Goal: Information Seeking & Learning: Find specific page/section

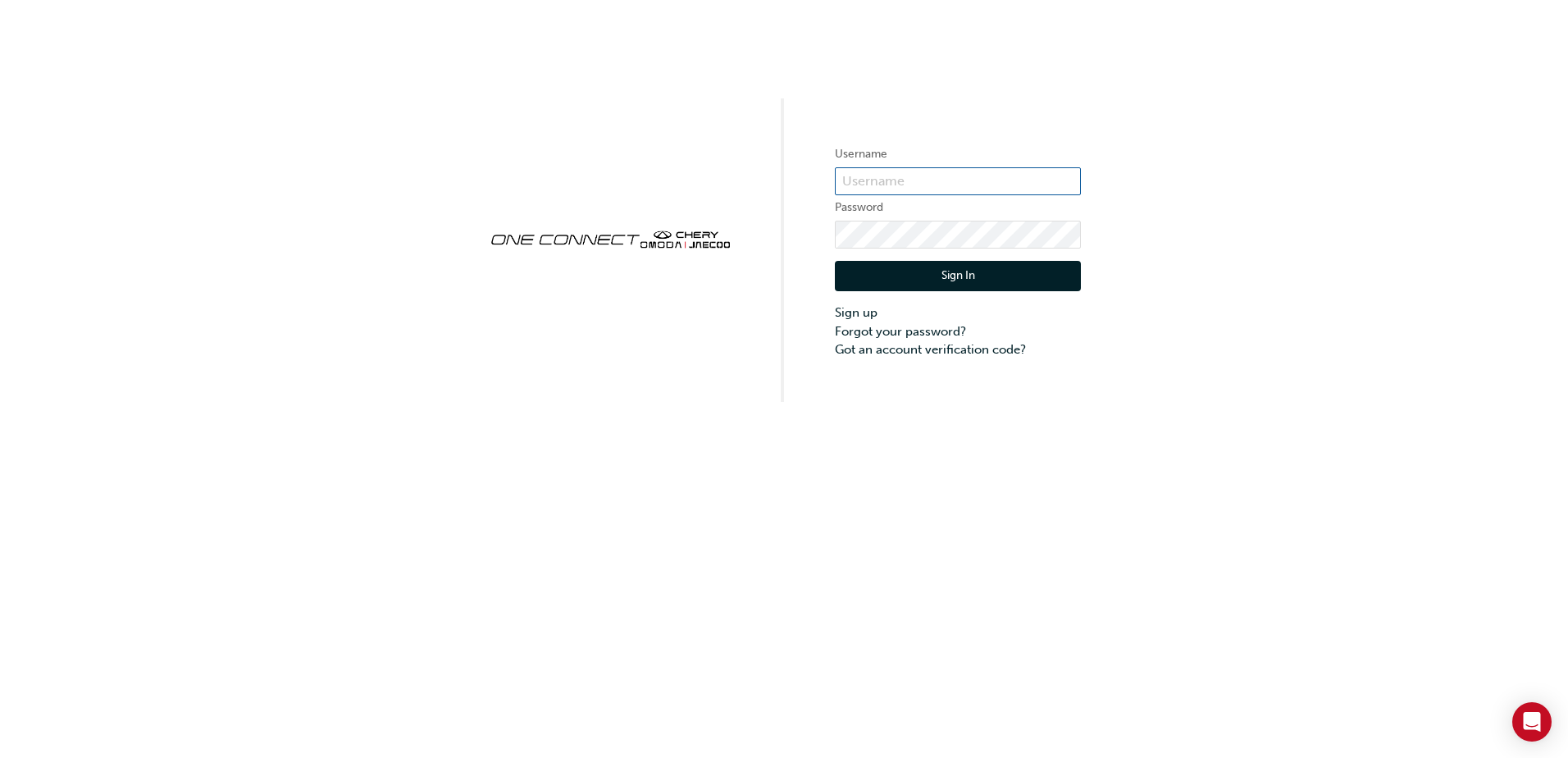
type input "CHAU0905"
click at [914, 270] on button "Sign In" at bounding box center [957, 277] width 246 height 32
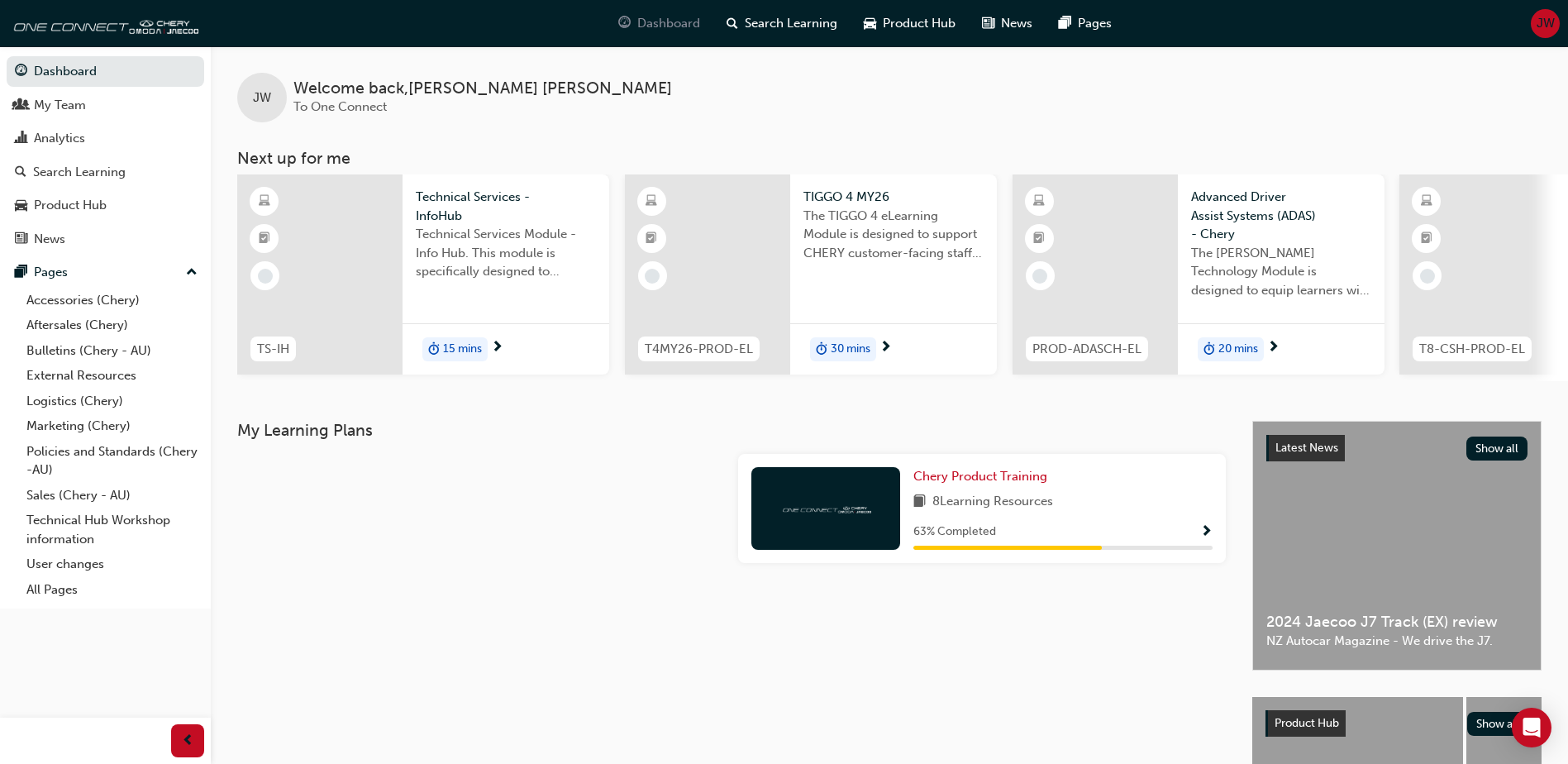
click at [639, 30] on span "Dashboard" at bounding box center [668, 23] width 63 height 19
click at [77, 350] on link "Bulletins (Chery - AU)" at bounding box center [112, 351] width 184 height 26
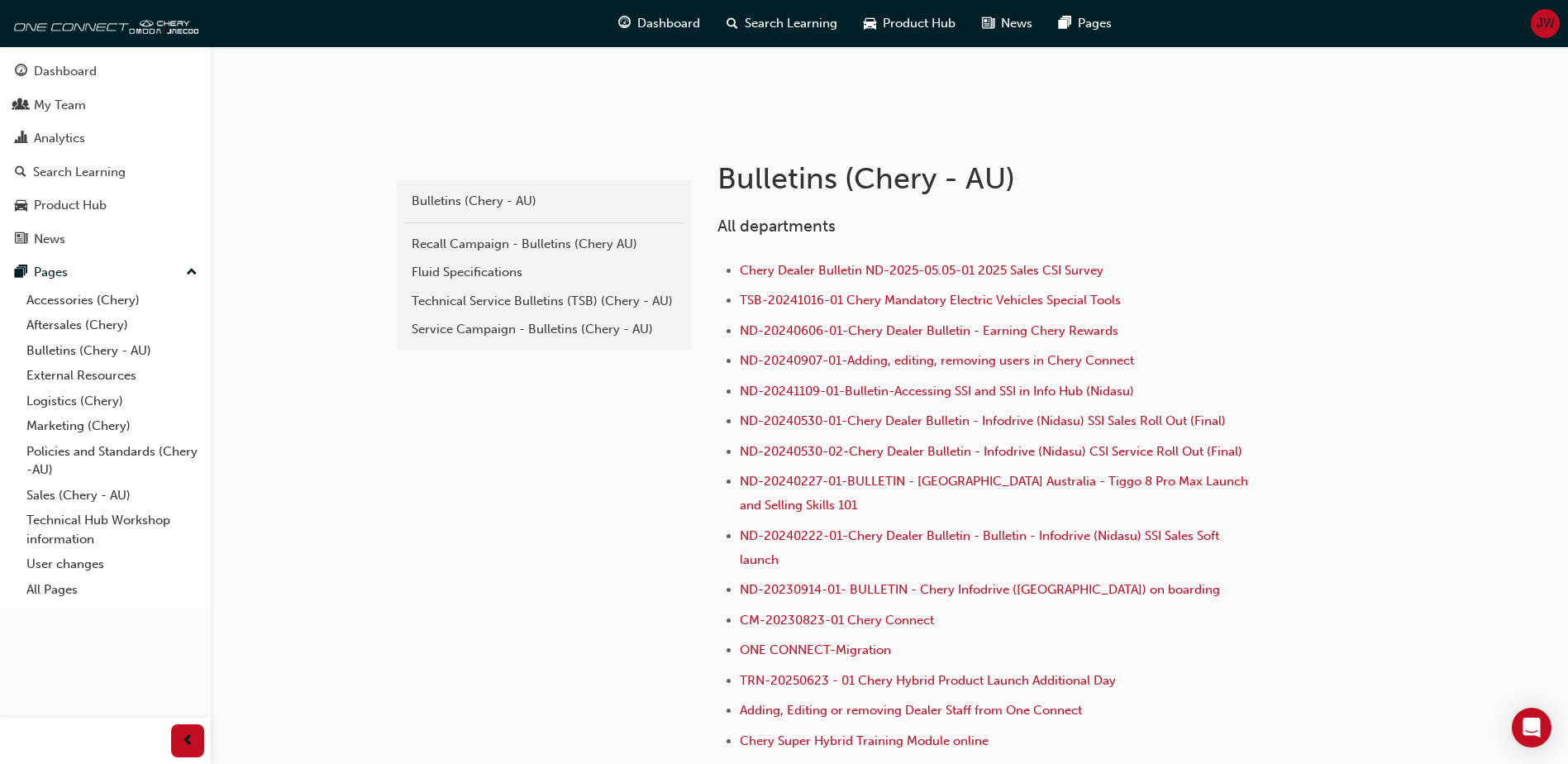
scroll to position [248, 0]
click at [849, 300] on span "TSB-20241016-01 Chery Mandatory Electric Vehicles Special Tools" at bounding box center [930, 301] width 382 height 15
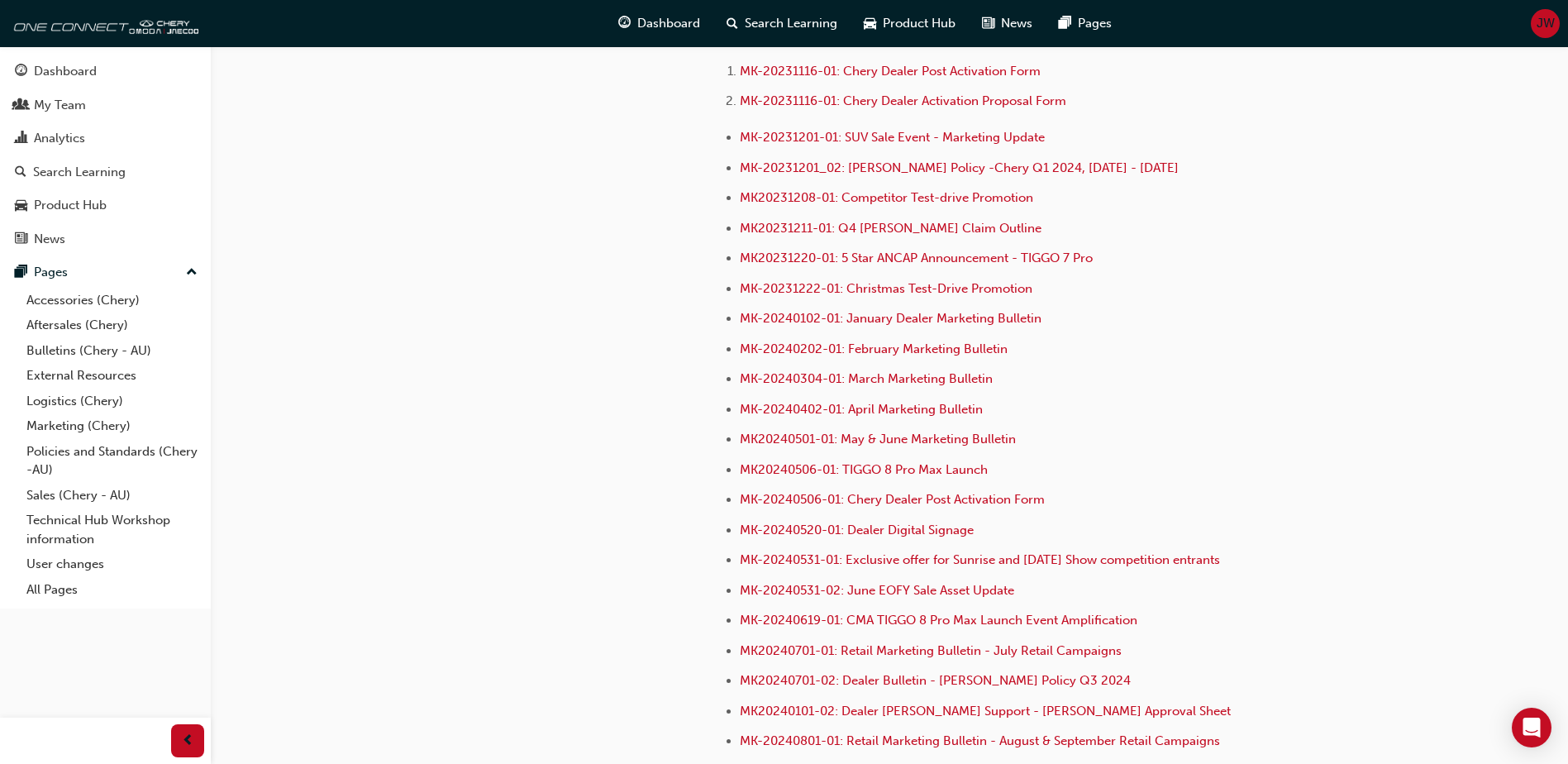
scroll to position [3305, 0]
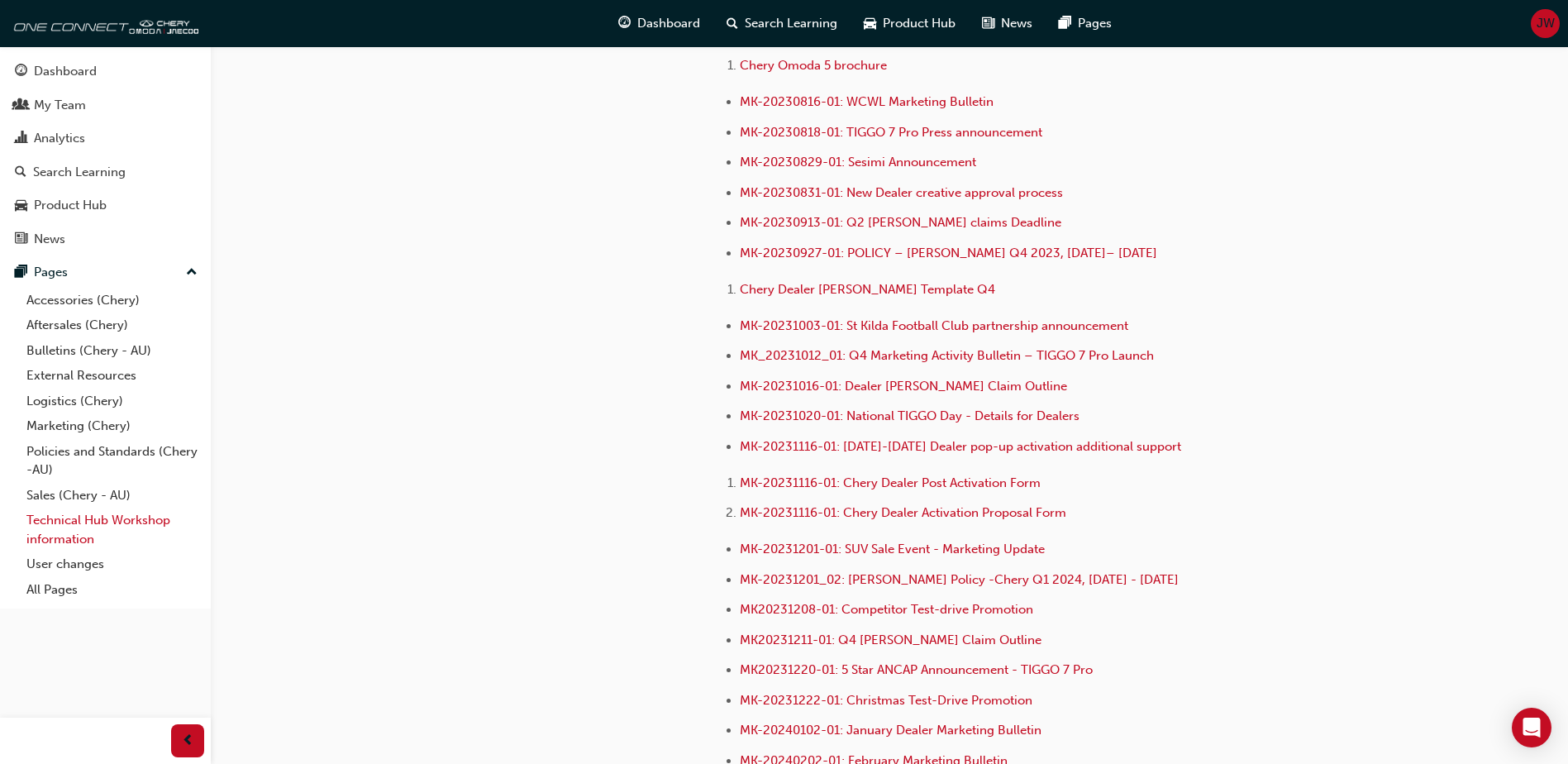
click at [80, 514] on link "Technical Hub Workshop information" at bounding box center [112, 530] width 184 height 44
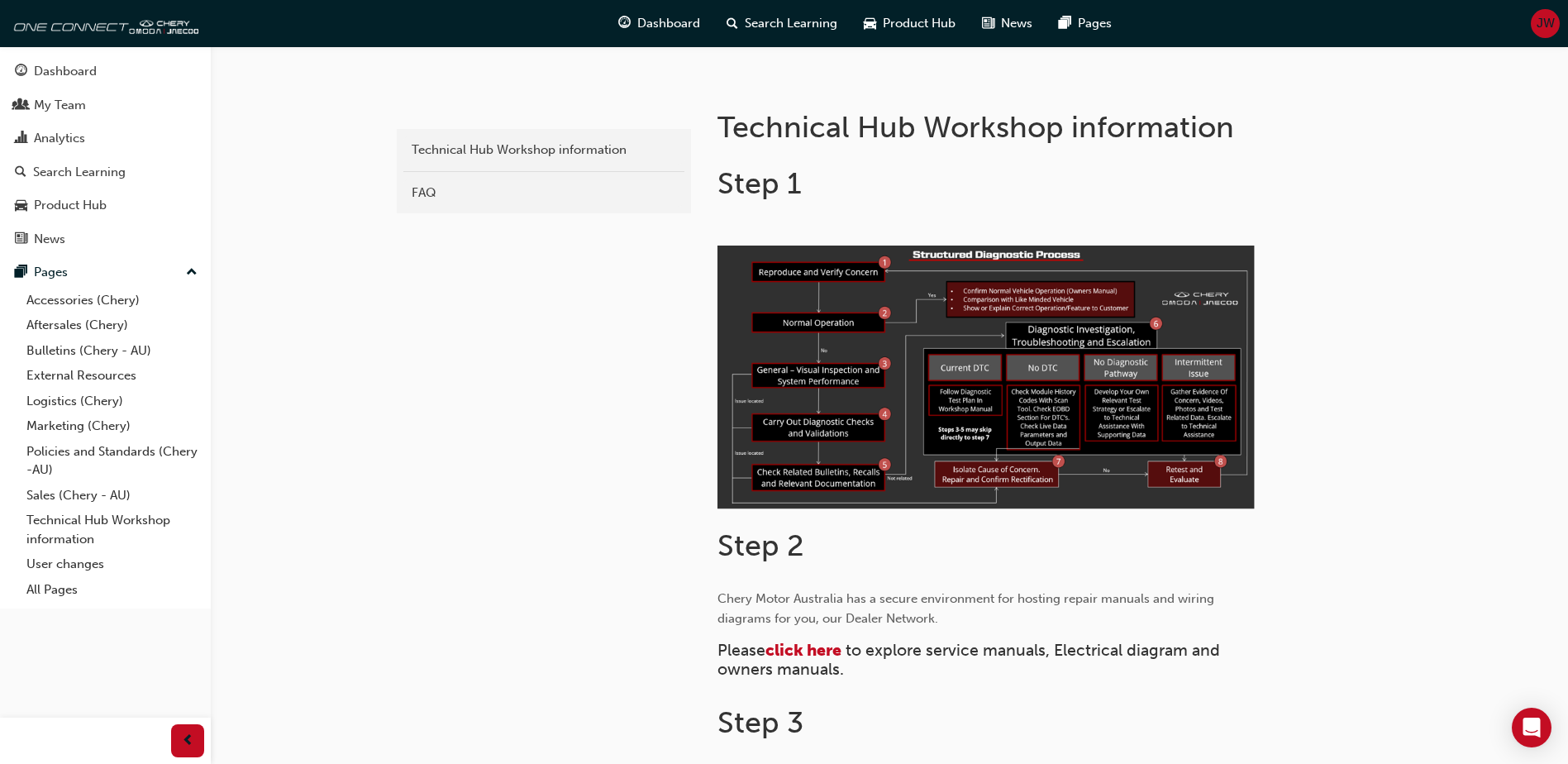
scroll to position [331, 0]
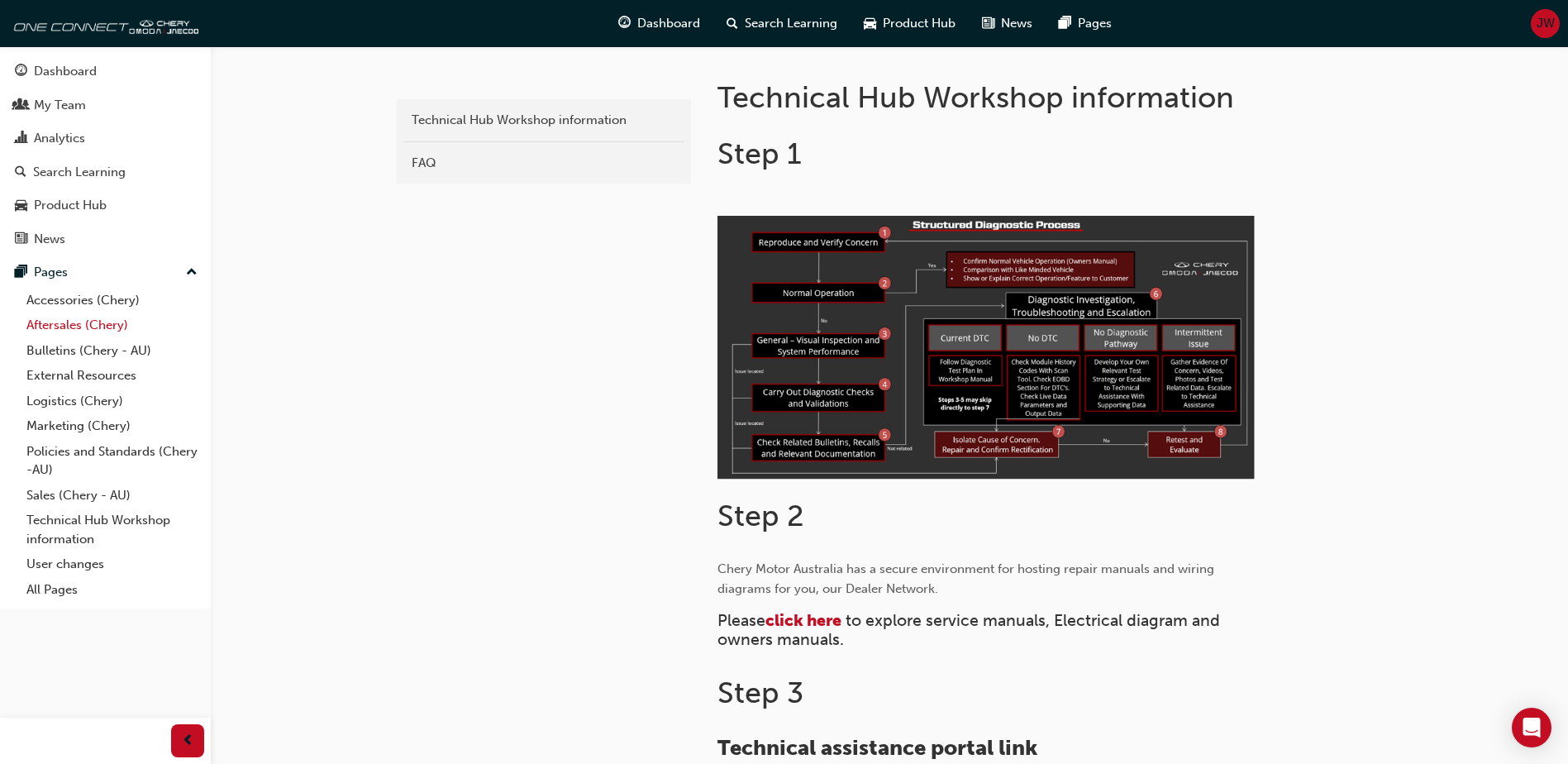
click at [66, 319] on link "Aftersales (Chery)" at bounding box center [112, 326] width 184 height 26
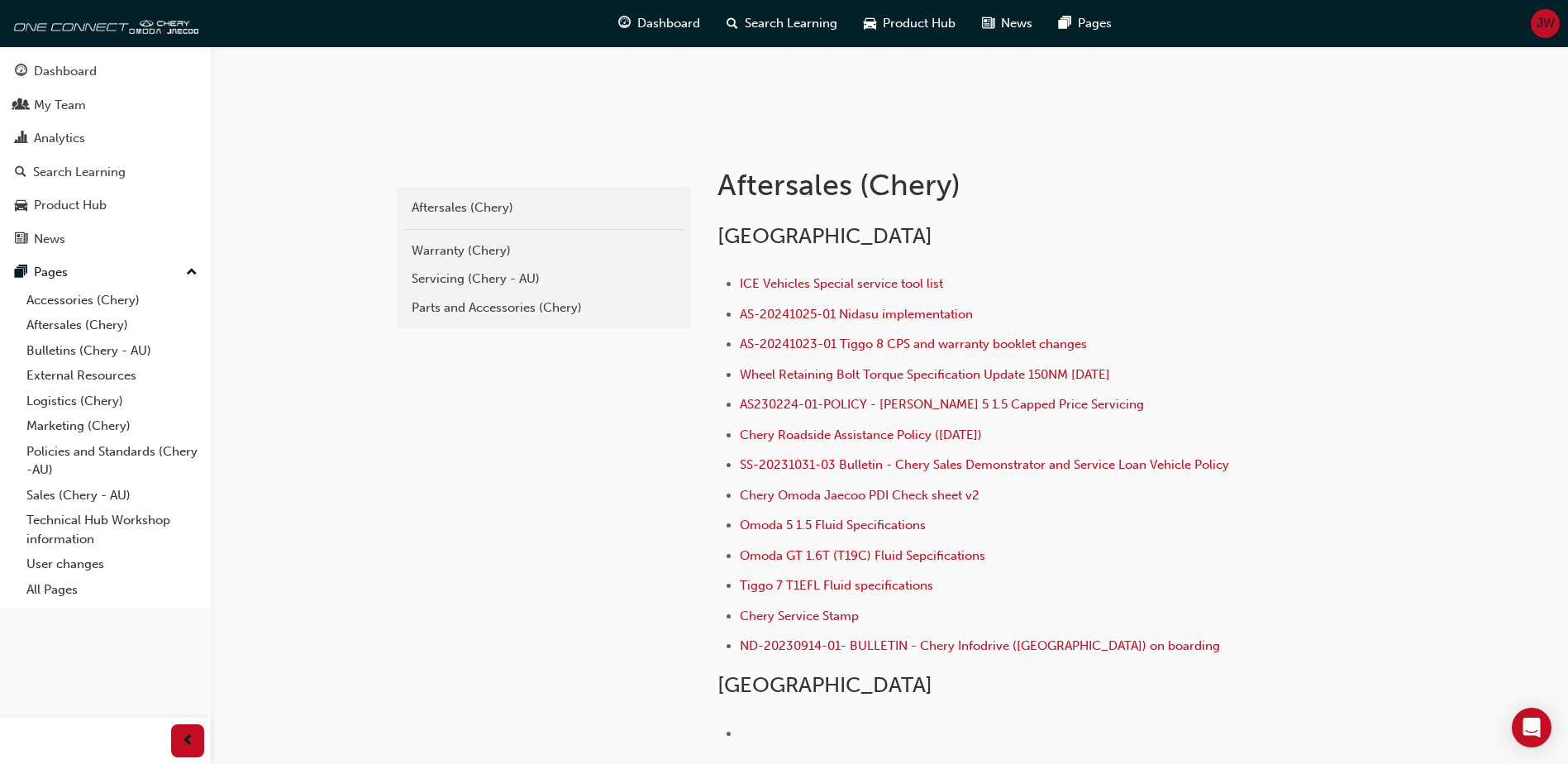
scroll to position [248, 0]
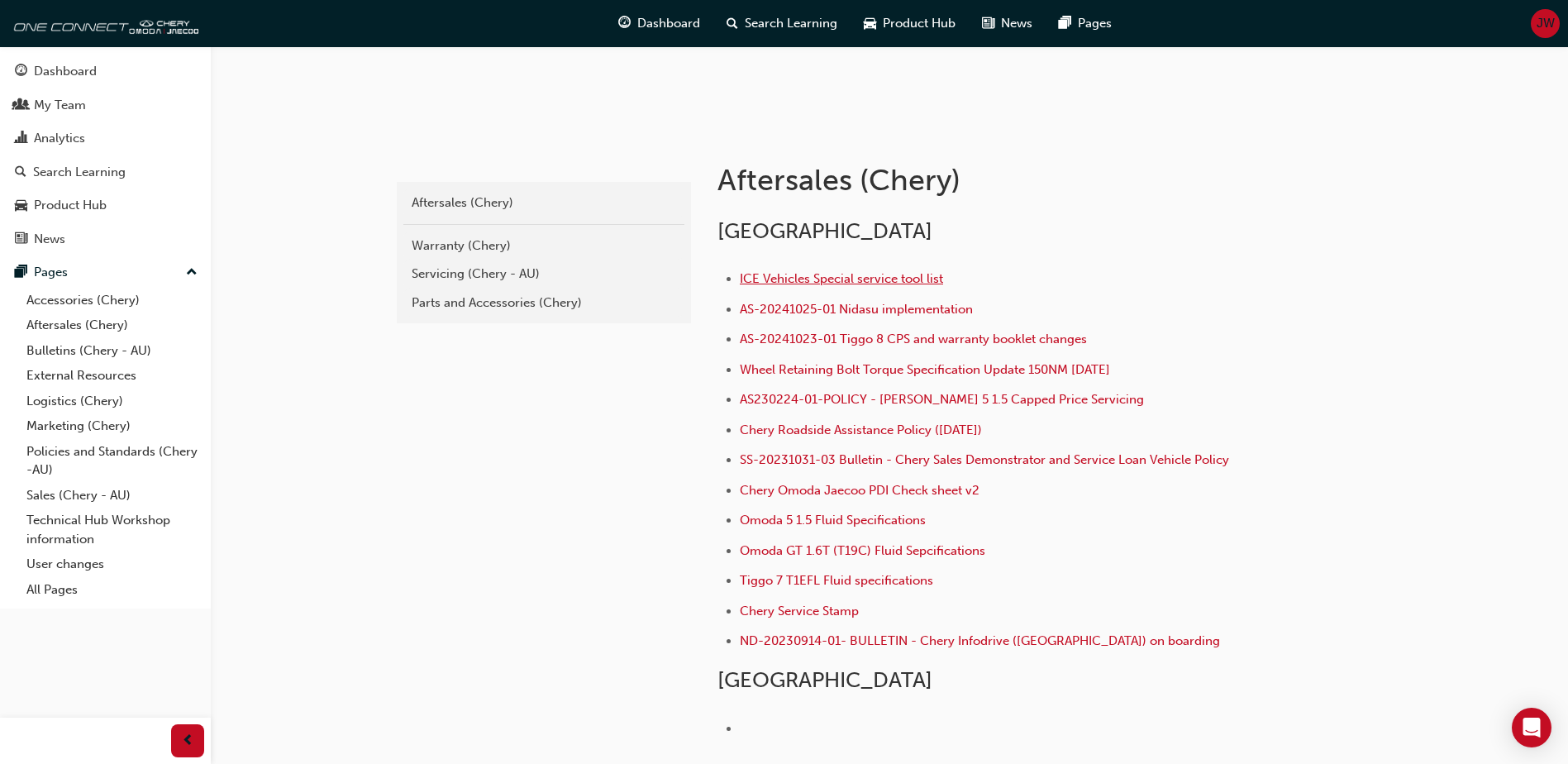
click at [846, 281] on span "ICE Vehicles Special service tool list" at bounding box center [842, 278] width 203 height 15
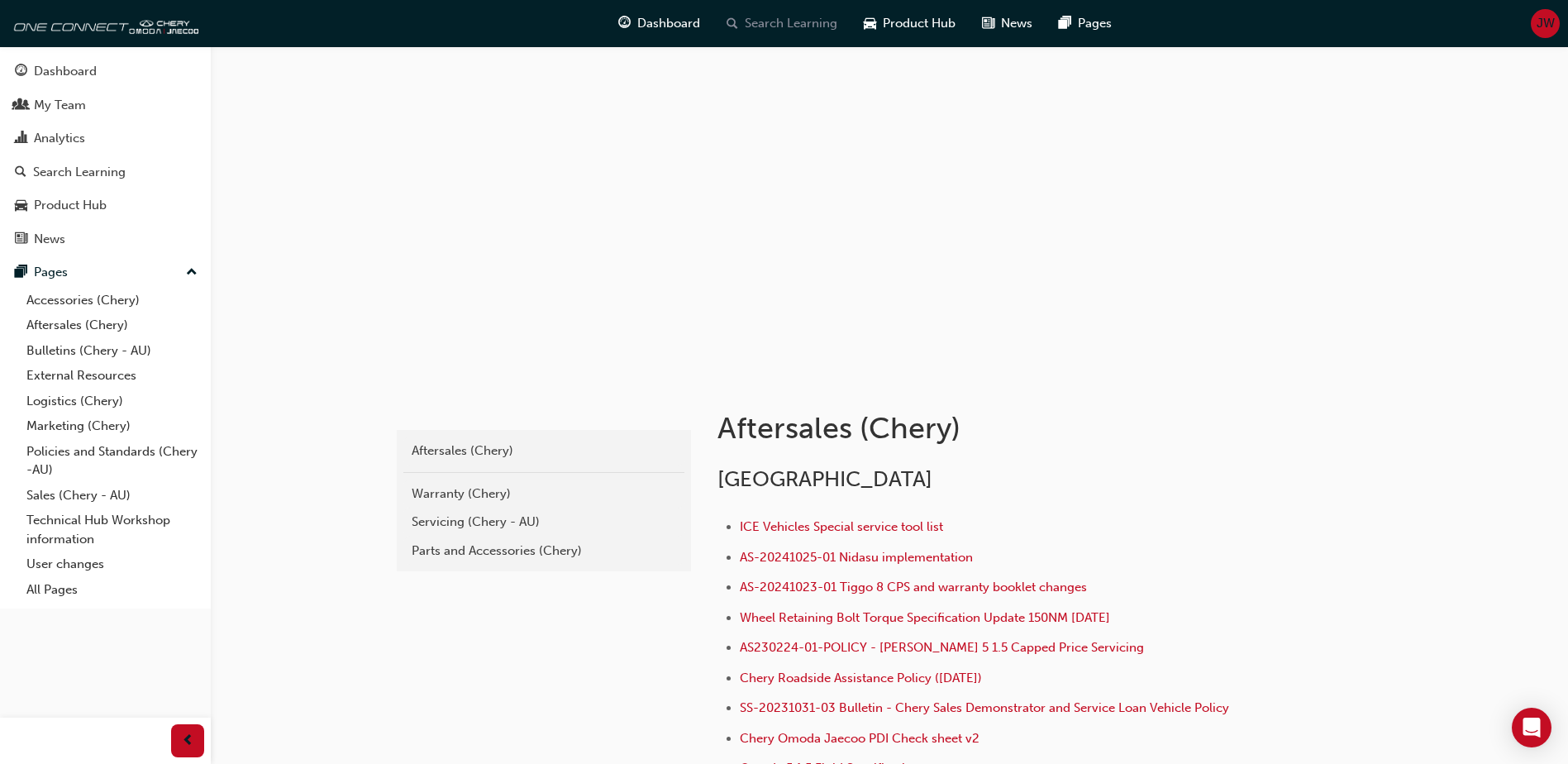
click at [780, 27] on span "Search Learning" at bounding box center [791, 23] width 93 height 19
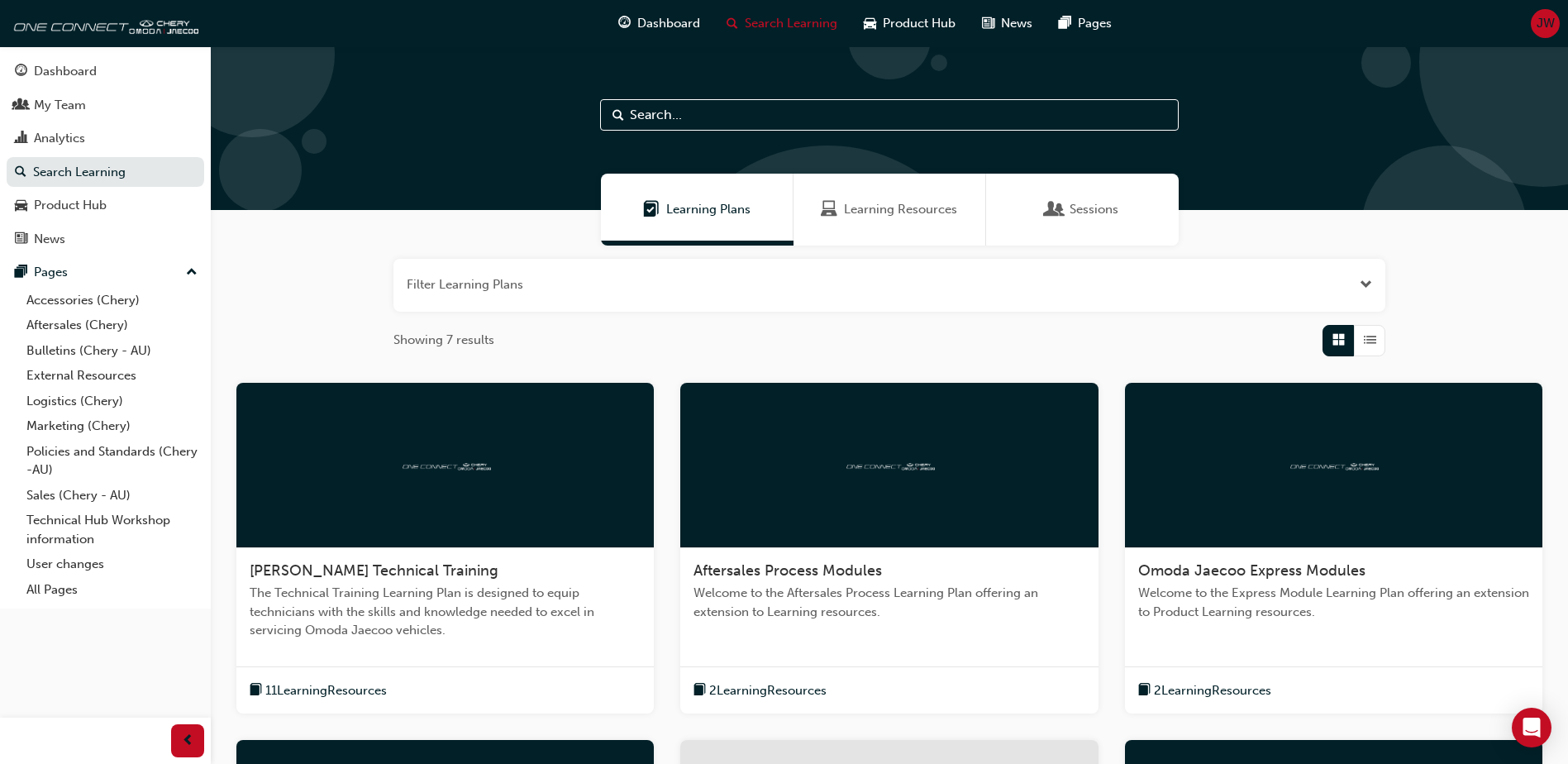
click at [710, 120] on input "text" at bounding box center [889, 116] width 579 height 32
type input "3"
type input "calibration mat"
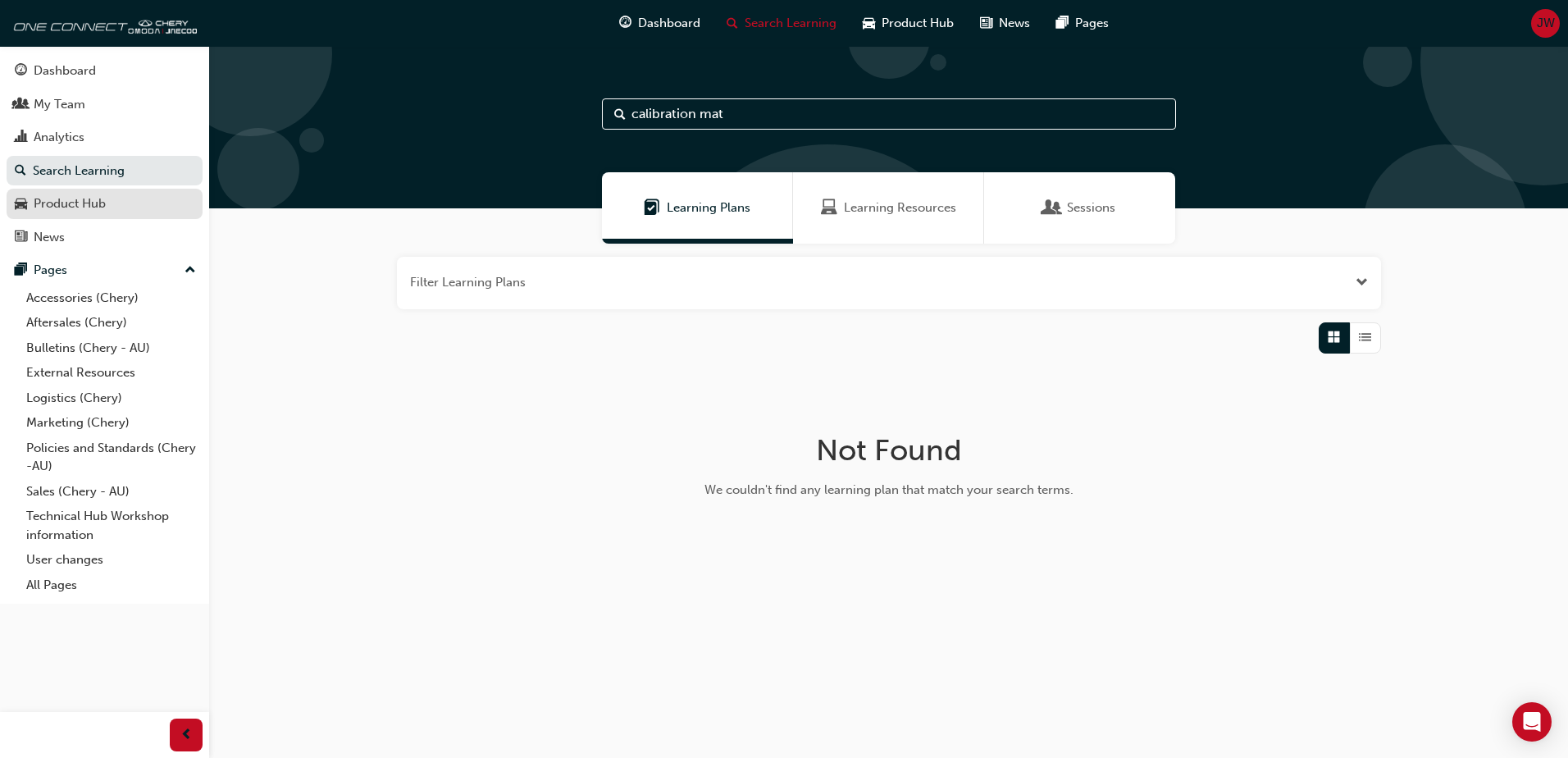
click at [86, 202] on div "Product Hub" at bounding box center [69, 204] width 72 height 19
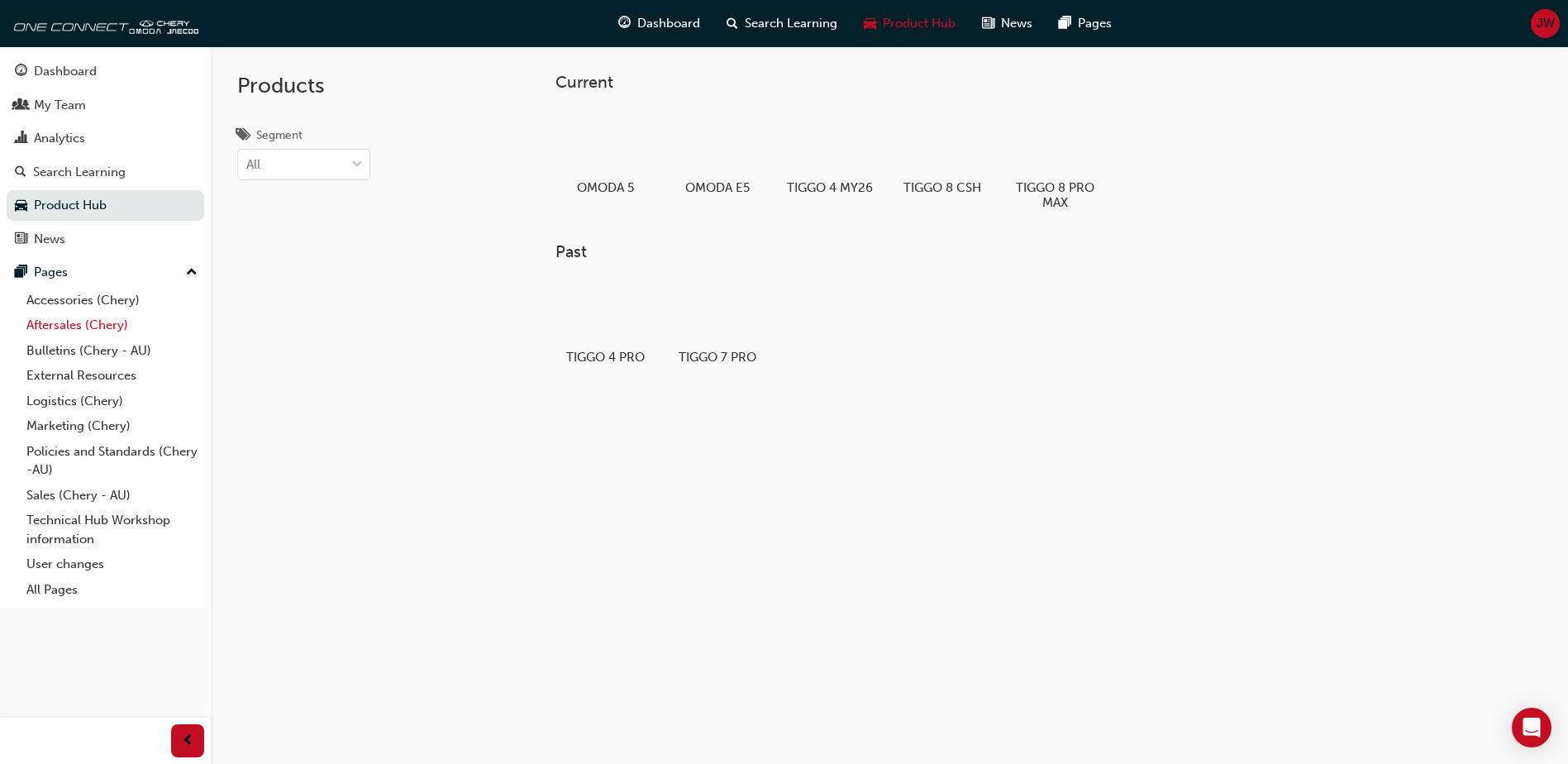
click at [88, 322] on link "Aftersales (Chery)" at bounding box center [112, 326] width 184 height 26
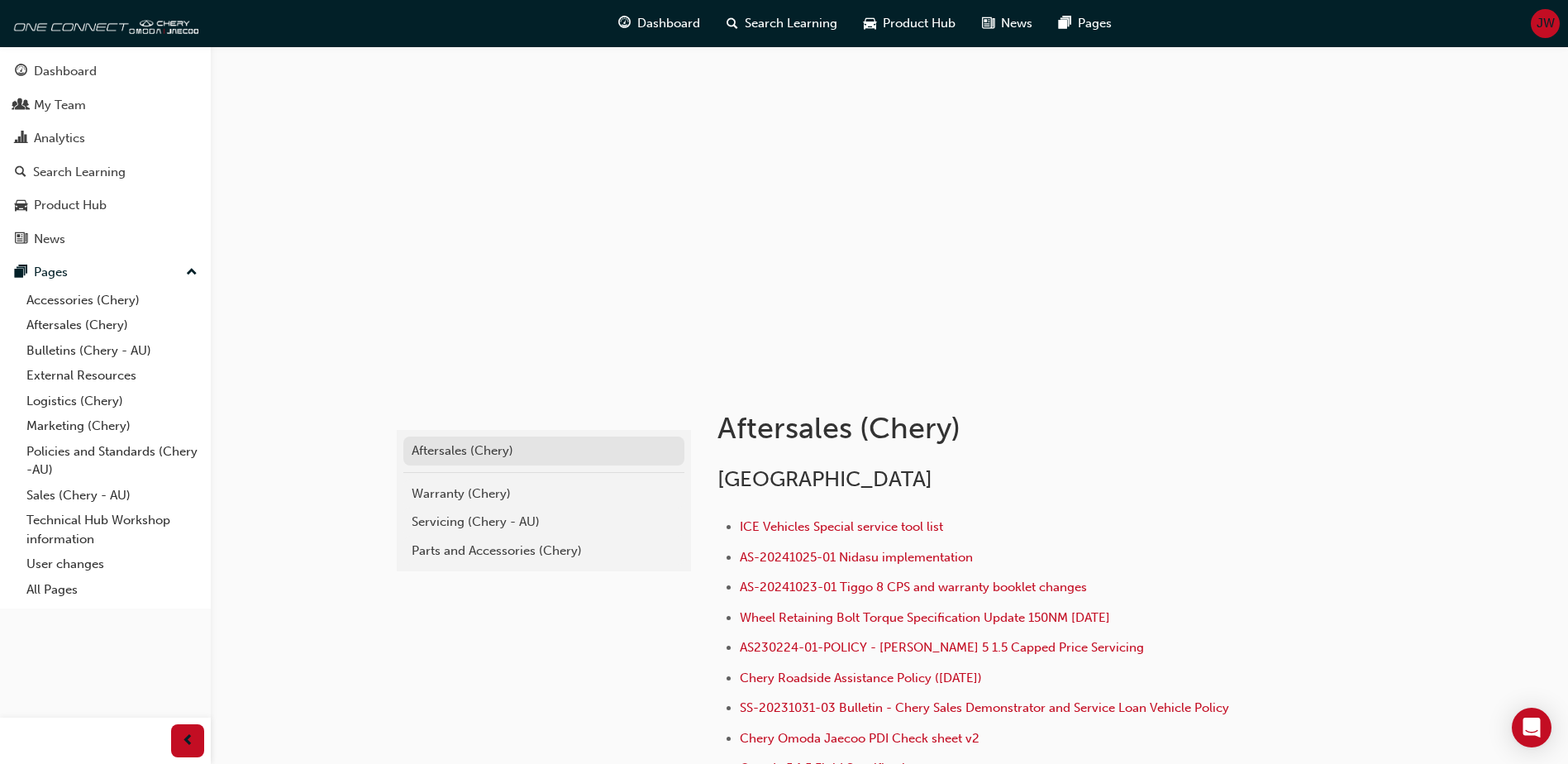
click at [425, 457] on div "Aftersales (Chery)" at bounding box center [544, 450] width 265 height 19
click at [477, 559] on div "Parts and Accessories (Chery)" at bounding box center [544, 551] width 265 height 19
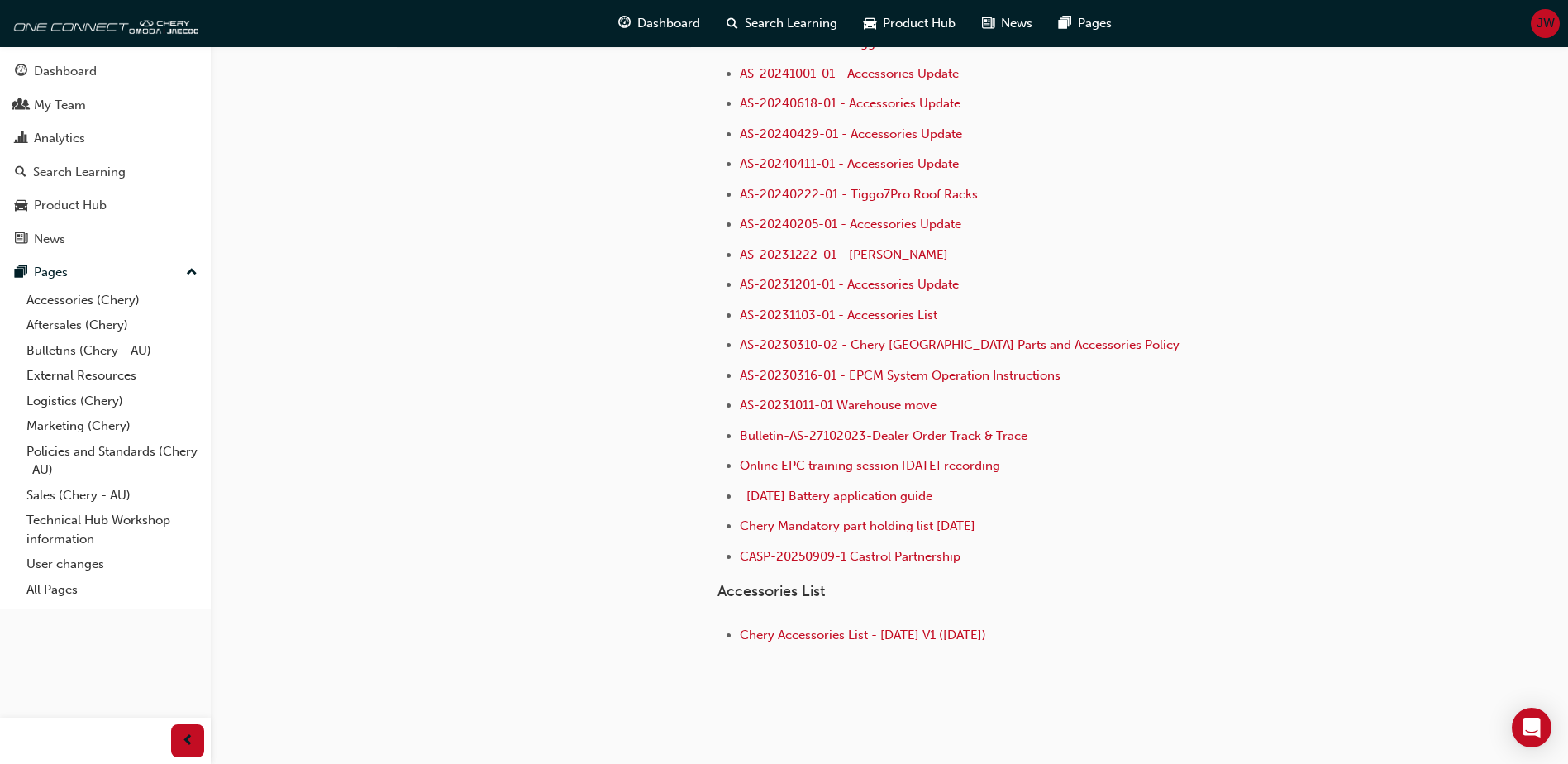
scroll to position [165, 0]
